Goal: Check status: Check status

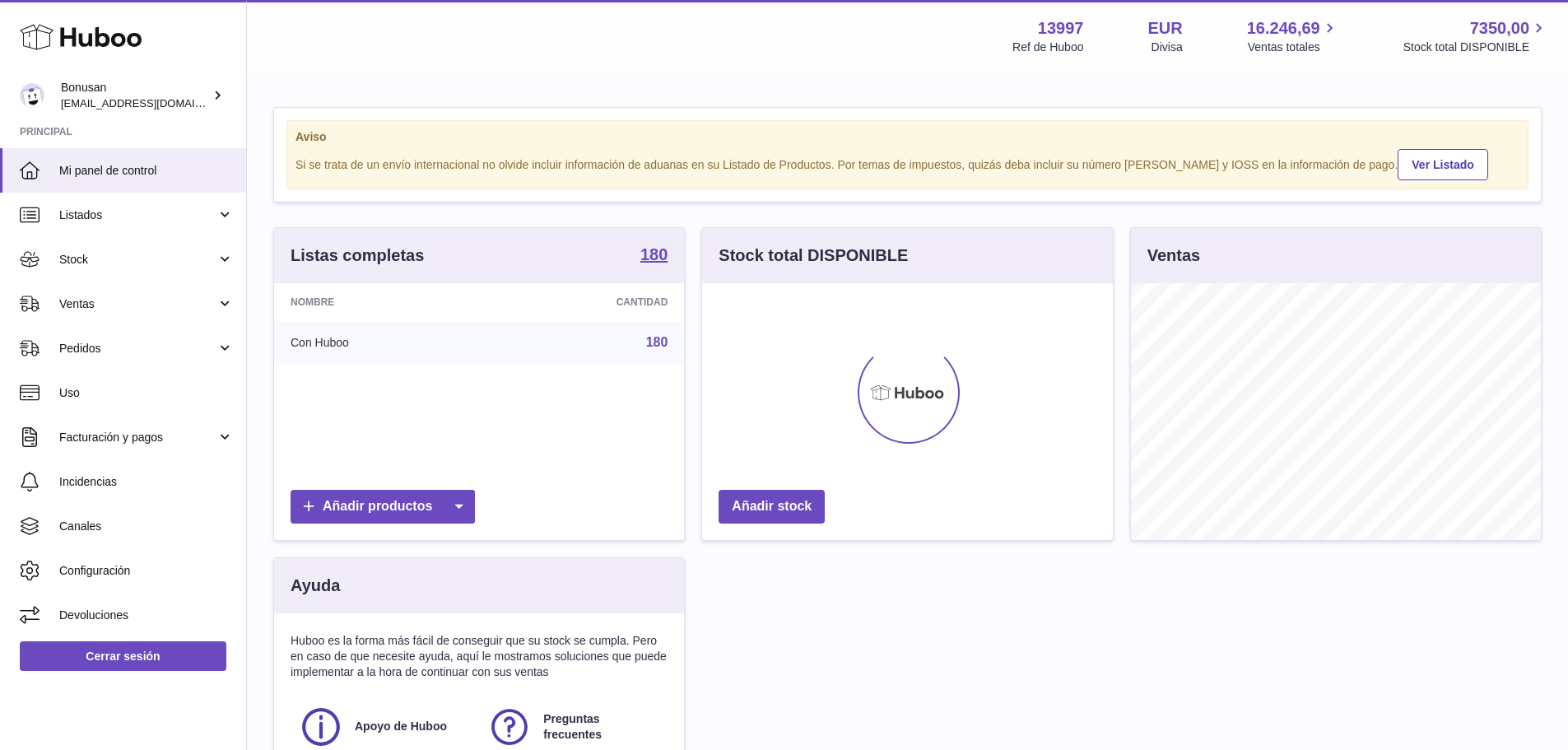
scroll to position [257, 411]
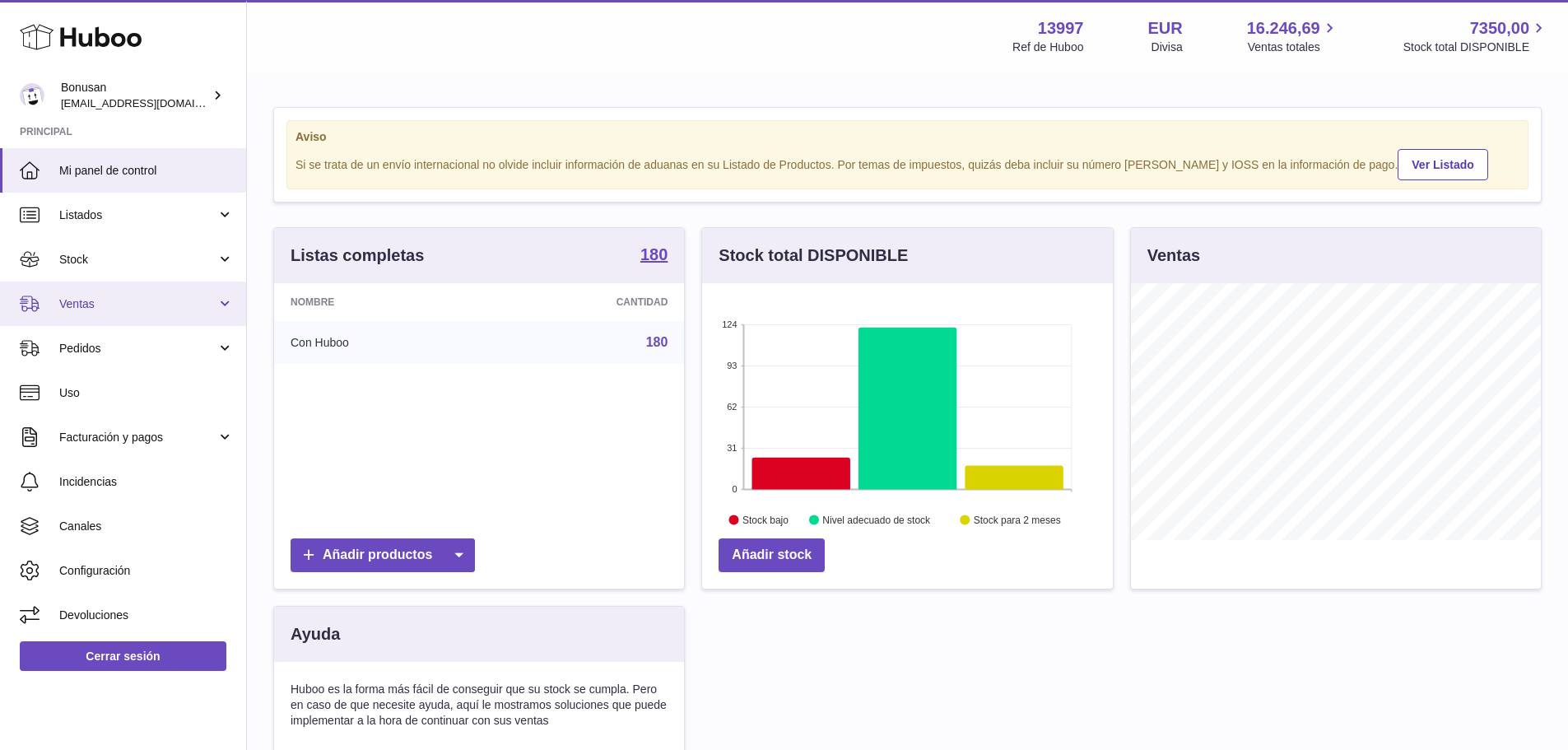
click at [110, 296] on span "Ventas" at bounding box center [138, 304] width 157 height 16
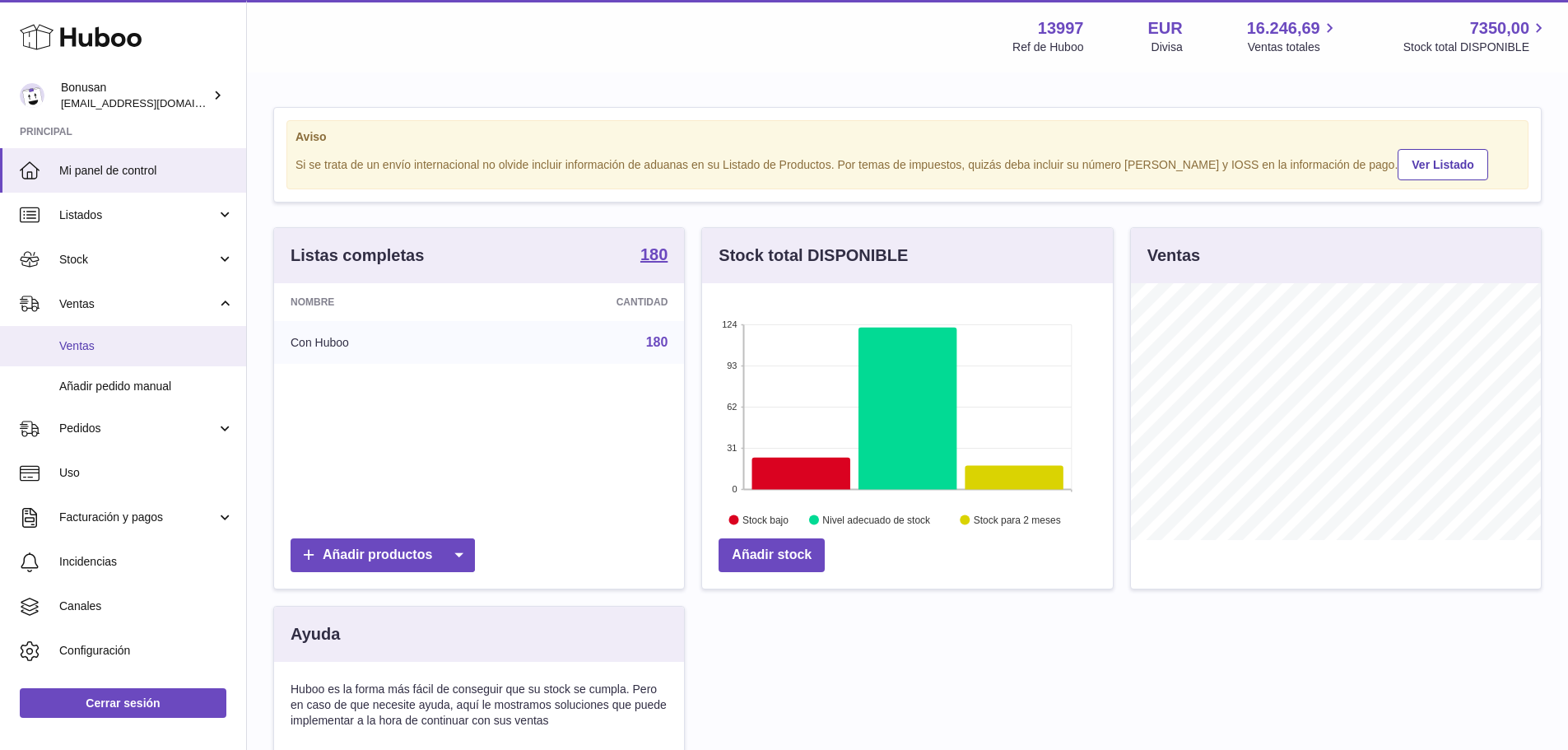
click at [118, 338] on span "Ventas" at bounding box center [146, 345] width 174 height 16
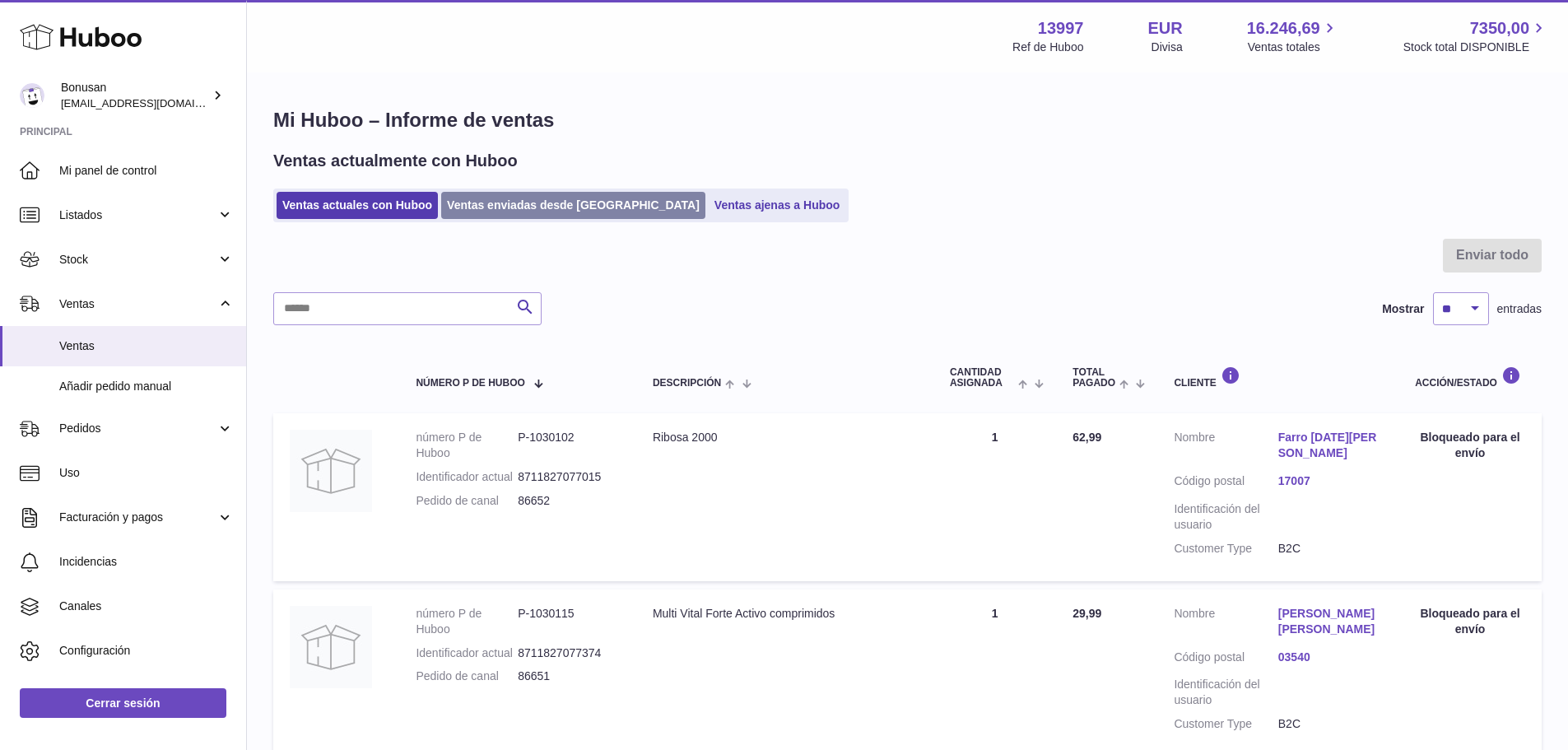
click at [520, 212] on link "Ventas enviadas desde Huboo" at bounding box center [573, 205] width 265 height 28
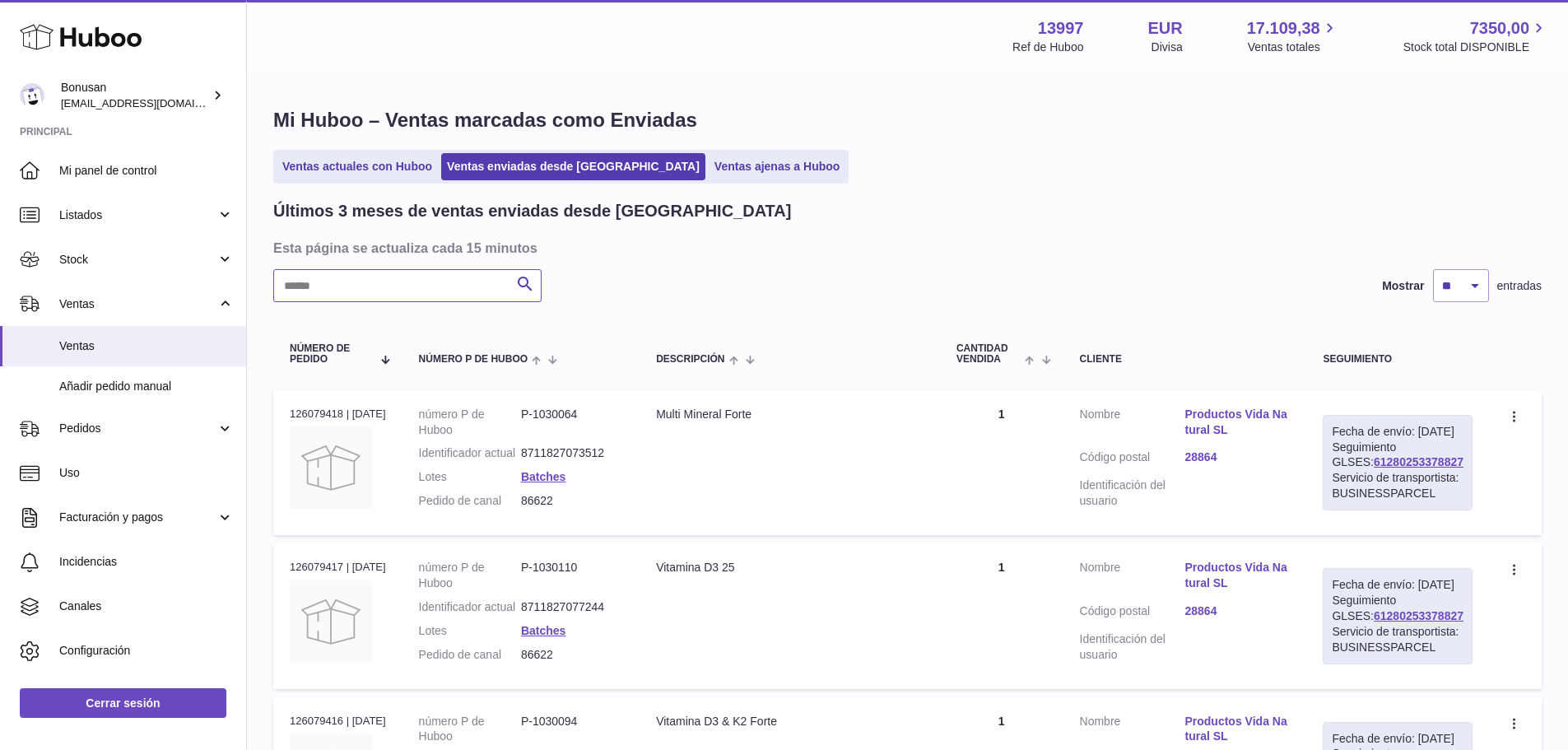
click at [433, 287] on input "text" at bounding box center [408, 285] width 269 height 33
paste input "*****"
type input "*****"
click at [1217, 422] on link "DIETETICA IBERICA NATURAL, SL" at bounding box center [1238, 421] width 105 height 31
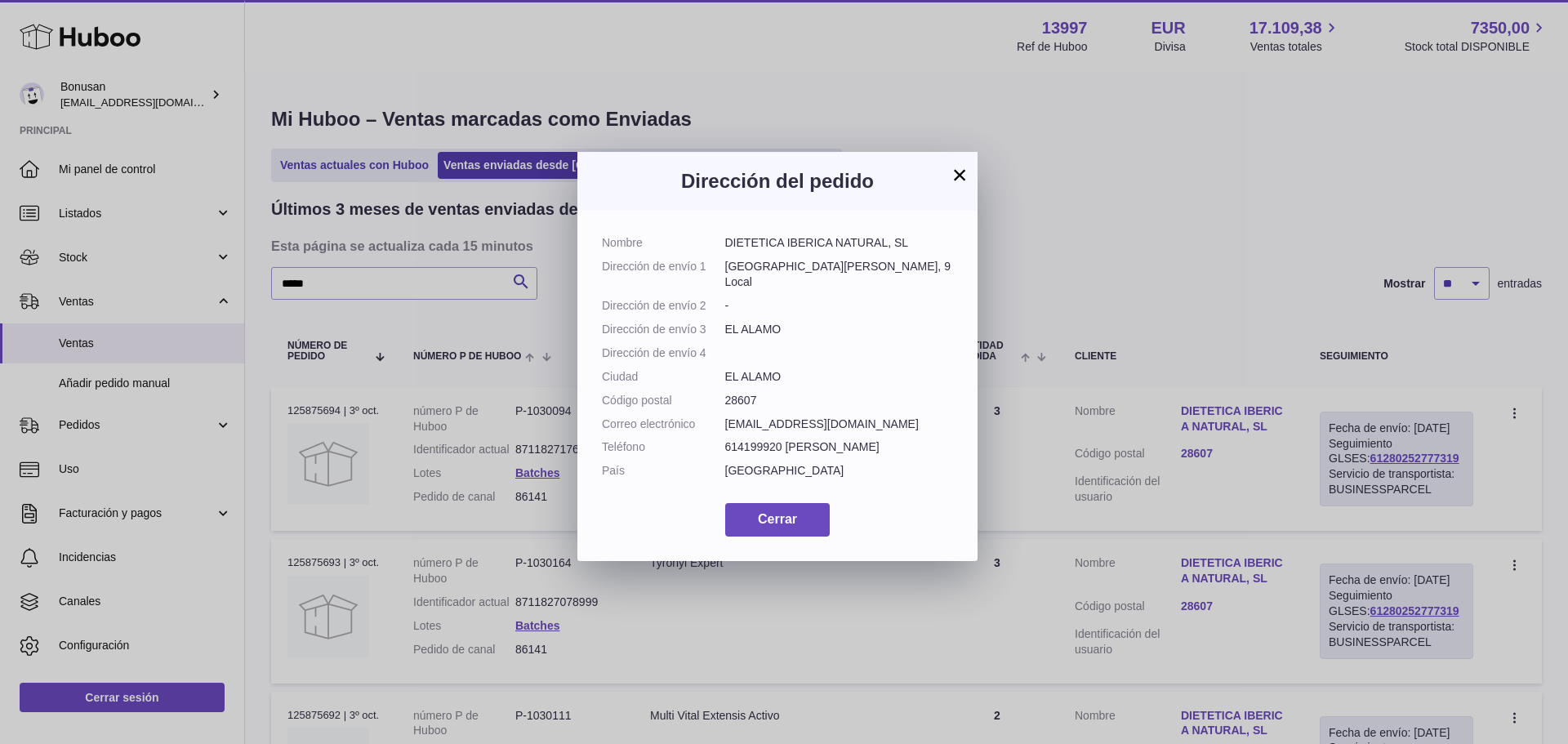
click at [955, 167] on button "×" at bounding box center [960, 175] width 20 height 20
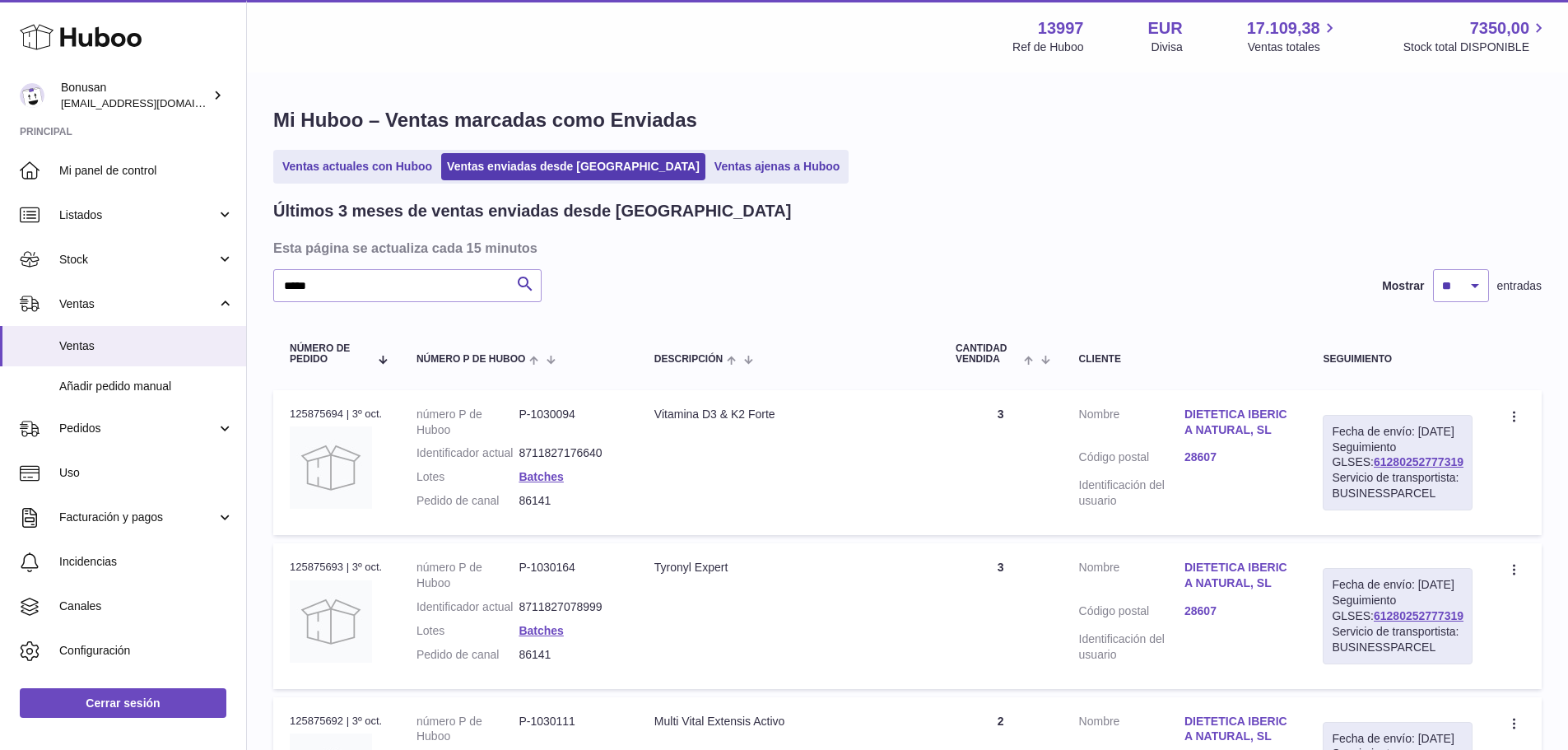
drag, startPoint x: 1411, startPoint y: 481, endPoint x: 1342, endPoint y: 481, distance: 69.0
click at [1342, 481] on div "Fecha de envío: 3º oct. 2025 Seguimiento GLSES: 61280252777319 Servicio de tran…" at bounding box center [1398, 462] width 150 height 95
click at [1441, 488] on div "Servicio de transportista: BUSINESSPARCEL" at bounding box center [1398, 485] width 132 height 31
drag, startPoint x: 1441, startPoint y: 476, endPoint x: 1334, endPoint y: 476, distance: 107.0
click at [1334, 476] on td "Fecha de envío: 3º oct. 2025 Seguimiento GLSES: 61280252777319 Servicio de tran…" at bounding box center [1398, 463] width 183 height 145
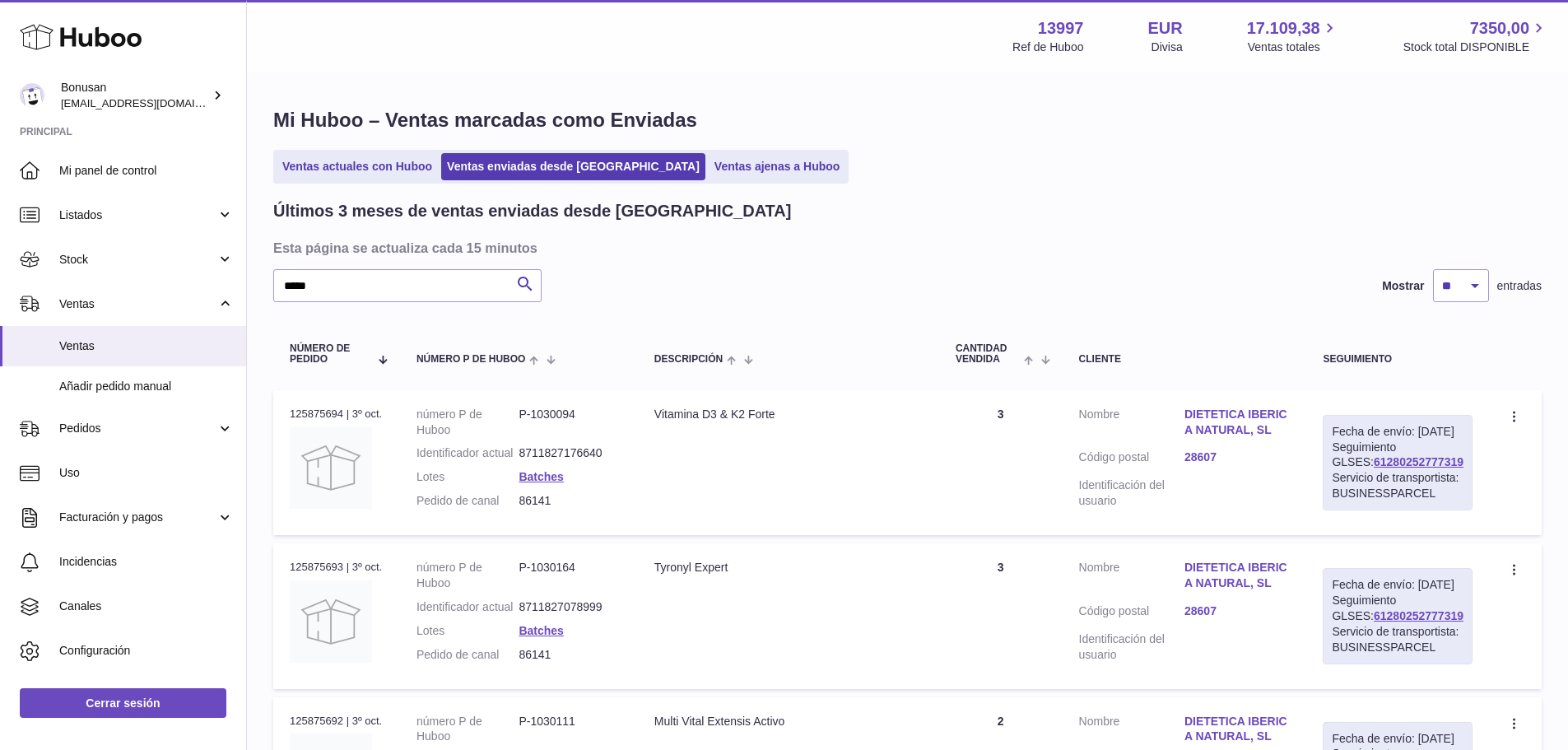
copy link "61280252777319"
drag, startPoint x: 744, startPoint y: 416, endPoint x: 658, endPoint y: 409, distance: 86.3
click at [658, 409] on td "Descripción Vitamina D3 & K2 Forte" at bounding box center [789, 463] width 301 height 145
copy div "Vitamina D3 & K2 Forte"
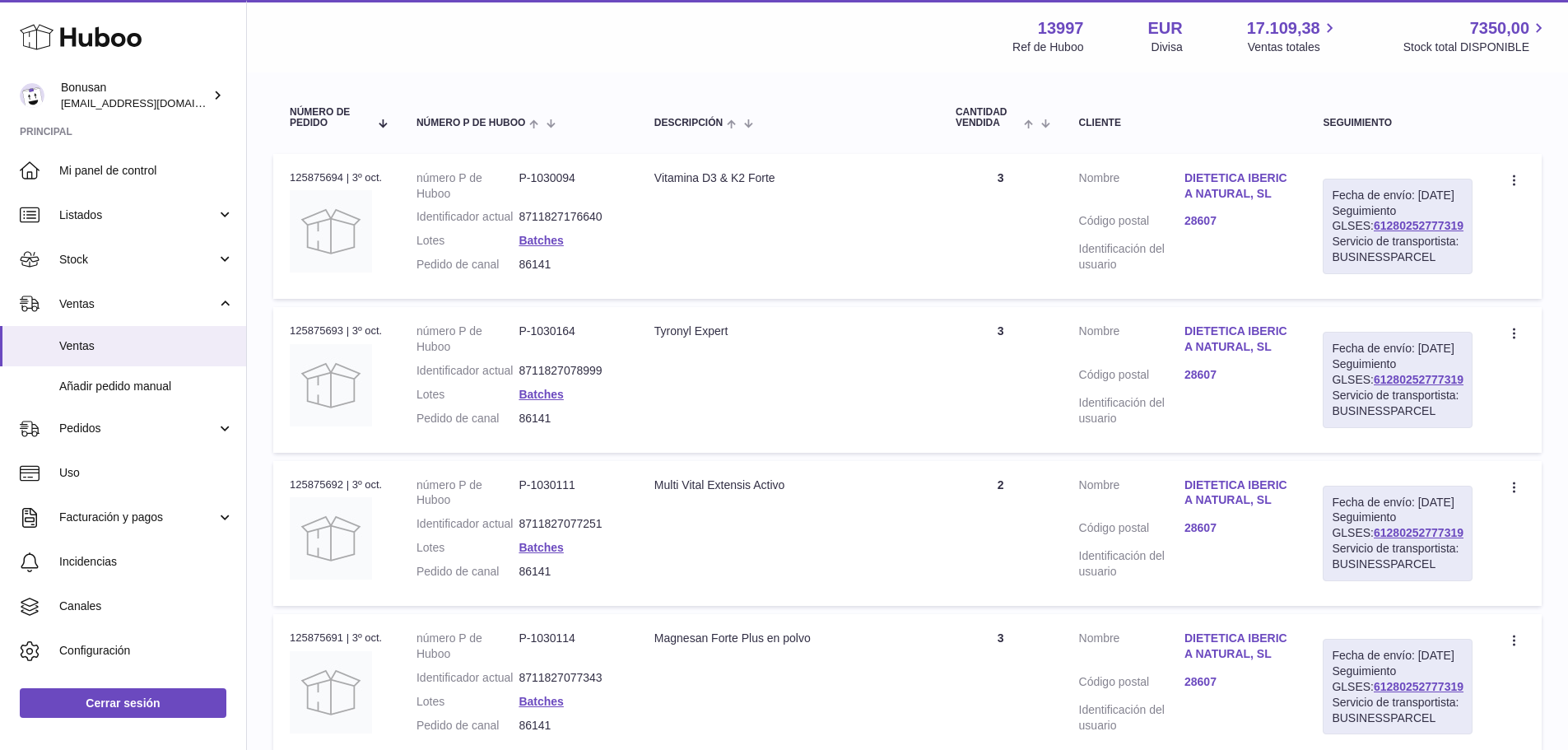
scroll to position [247, 0]
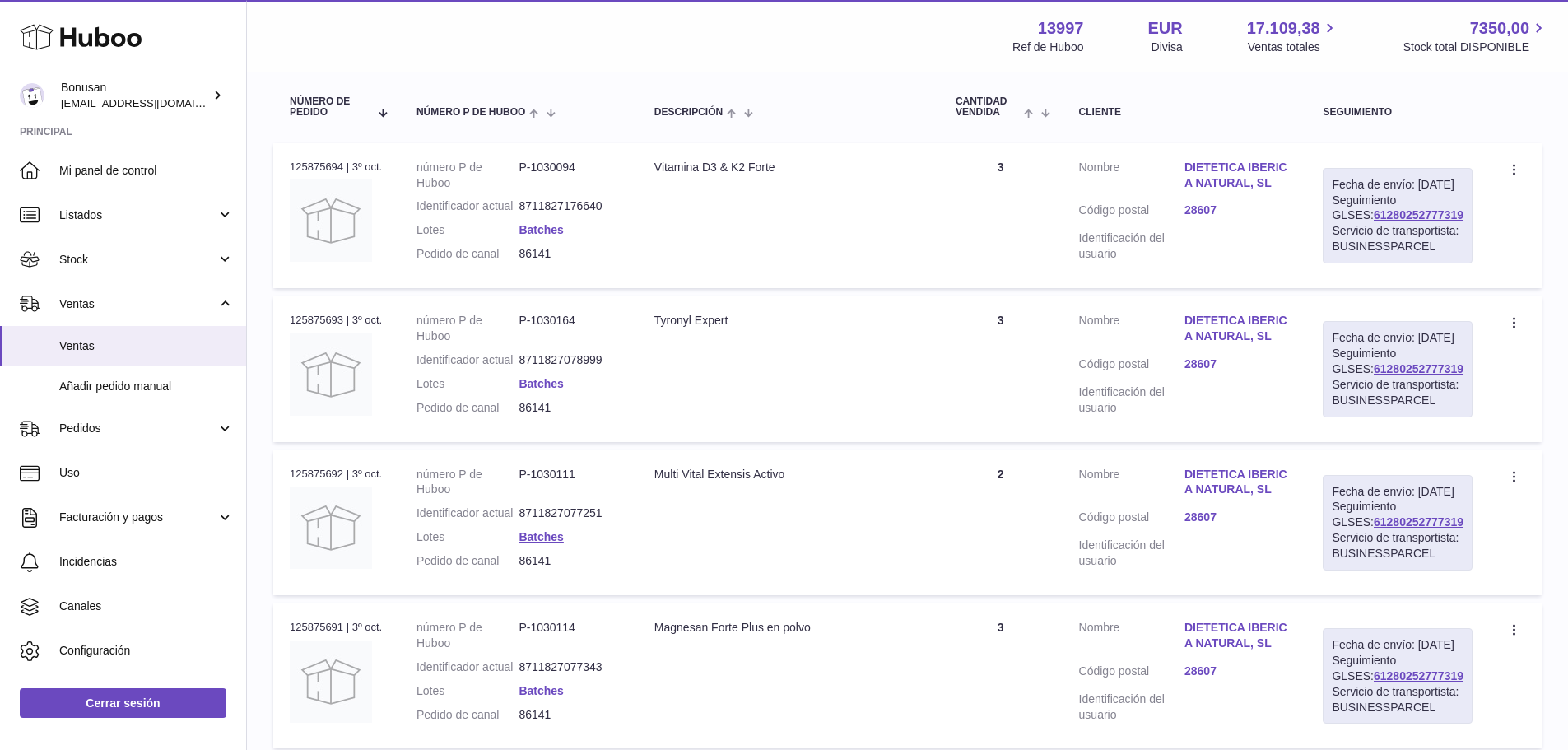
drag, startPoint x: 741, startPoint y: 357, endPoint x: 657, endPoint y: 355, distance: 84.0
click at [657, 355] on td "Descripción Tyronyl Expert" at bounding box center [789, 369] width 301 height 145
copy div "Tyronyl Expert"
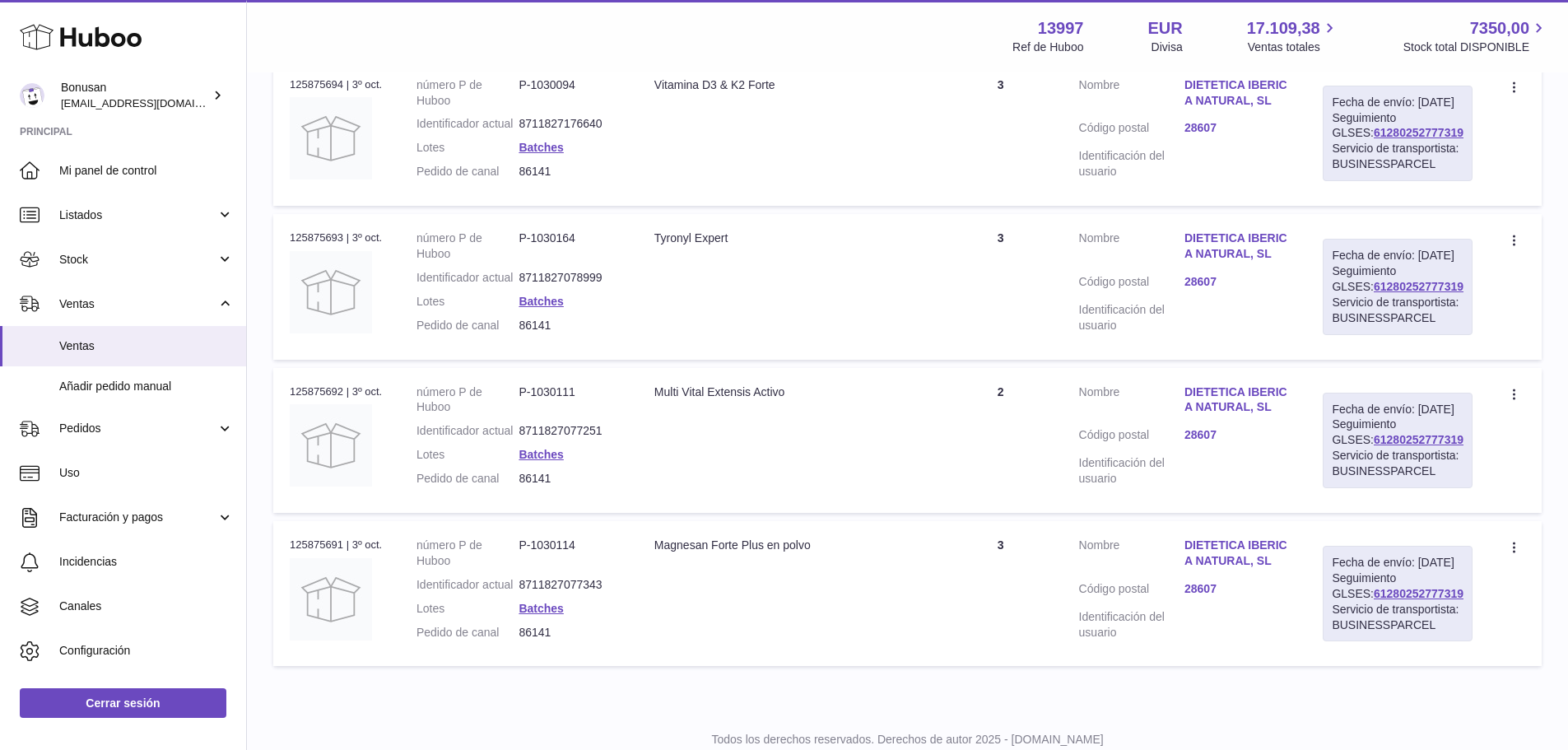
drag, startPoint x: 755, startPoint y: 471, endPoint x: 658, endPoint y: 459, distance: 97.7
click at [658, 459] on td "Descripción Multi Vital Extensis Activo" at bounding box center [789, 440] width 301 height 145
copy div "Multi Vital Extensis Activo"
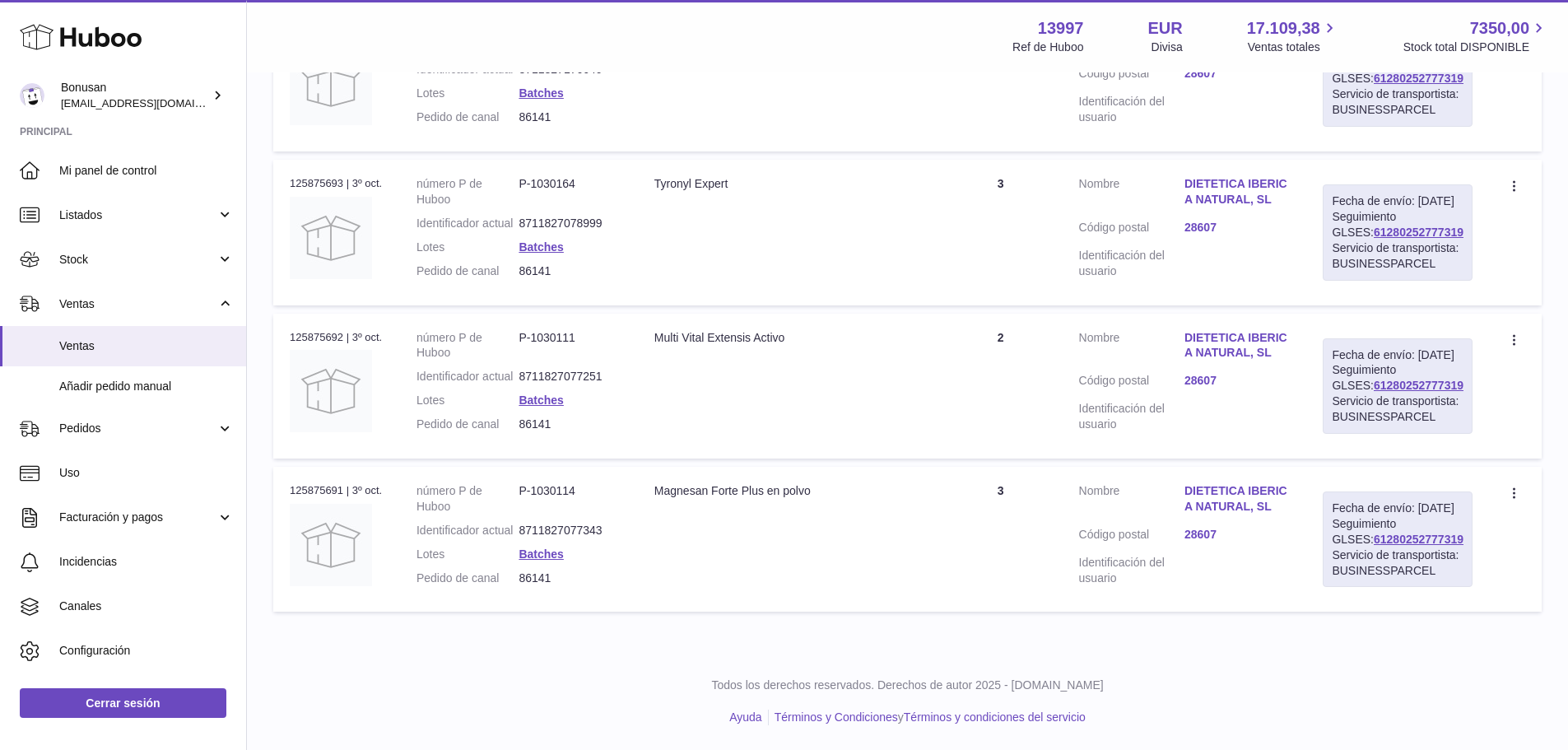
scroll to position [494, 0]
drag, startPoint x: 844, startPoint y: 480, endPoint x: 660, endPoint y: 486, distance: 184.1
click at [660, 486] on td "Descripción Magnesan Forte Plus en polvo" at bounding box center [789, 539] width 301 height 145
copy div "Magnesan Forte Plus en polvo"
